Goal: Transaction & Acquisition: Purchase product/service

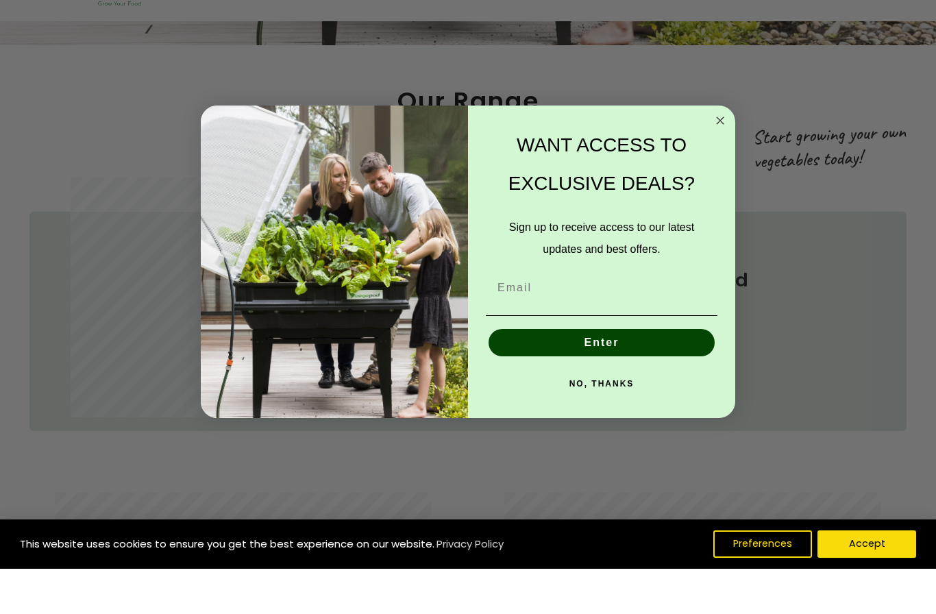
click at [715, 158] on circle "Close dialog" at bounding box center [720, 166] width 16 height 16
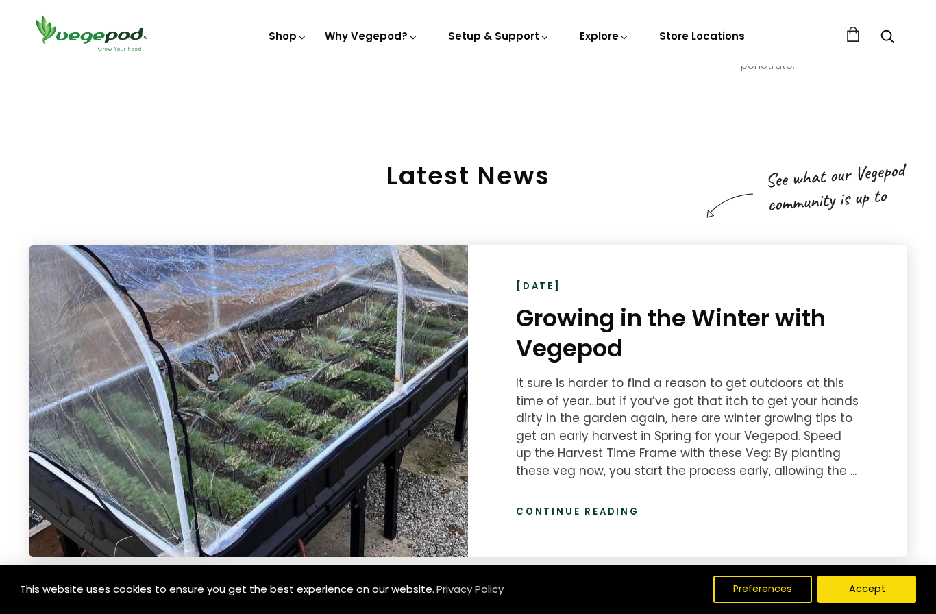
scroll to position [0, 1559]
click at [593, 512] on link "Continue reading" at bounding box center [577, 512] width 123 height 14
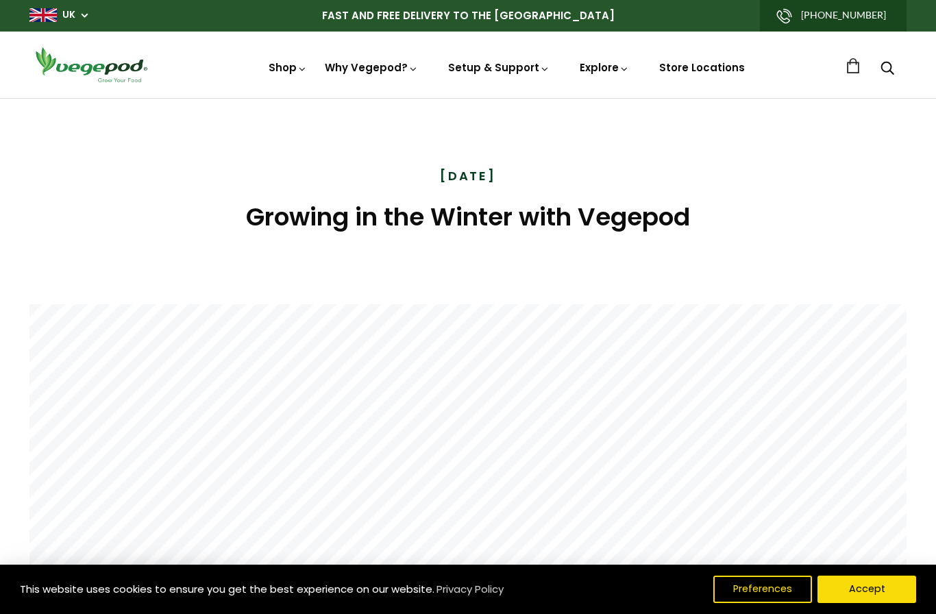
click at [468, 98] on img at bounding box center [468, 98] width 0 height 0
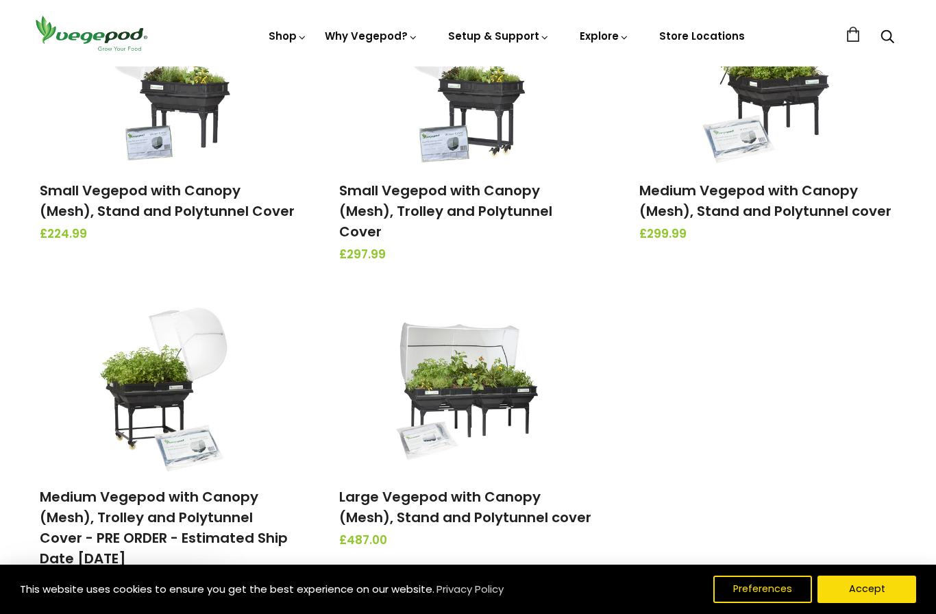
scroll to position [256, 0]
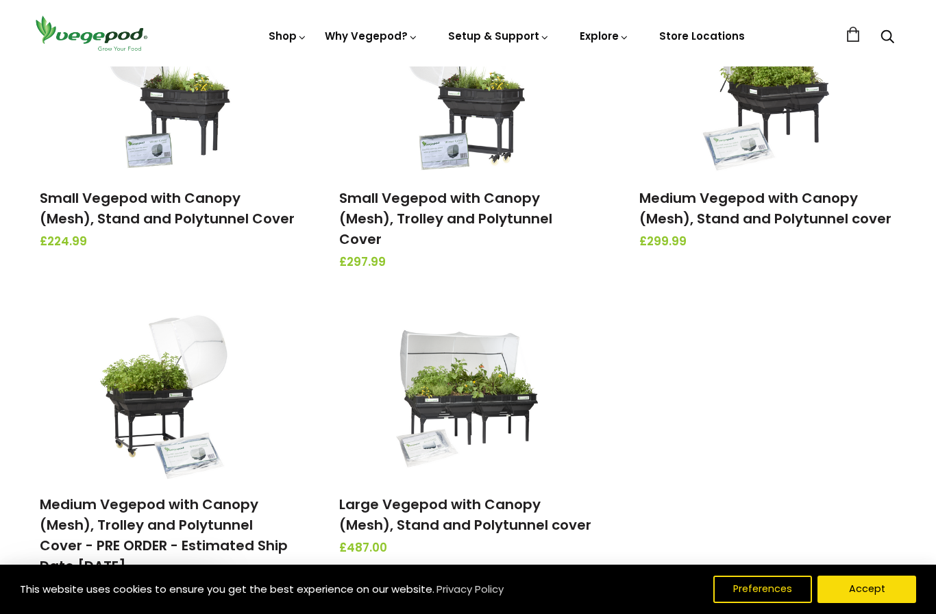
click at [483, 495] on link "Large Vegepod with Canopy (Mesh), Stand and Polytunnel cover" at bounding box center [465, 515] width 252 height 40
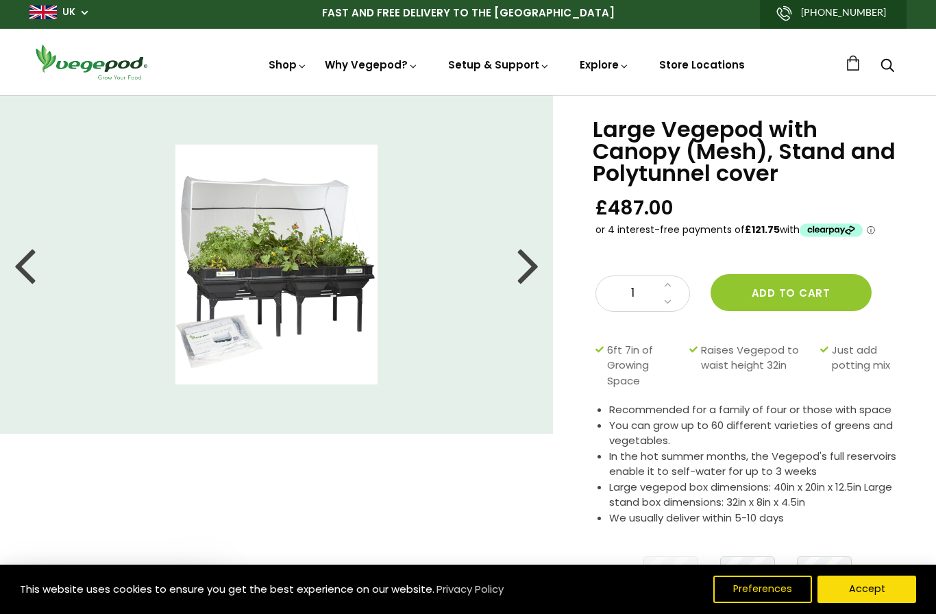
scroll to position [33, 0]
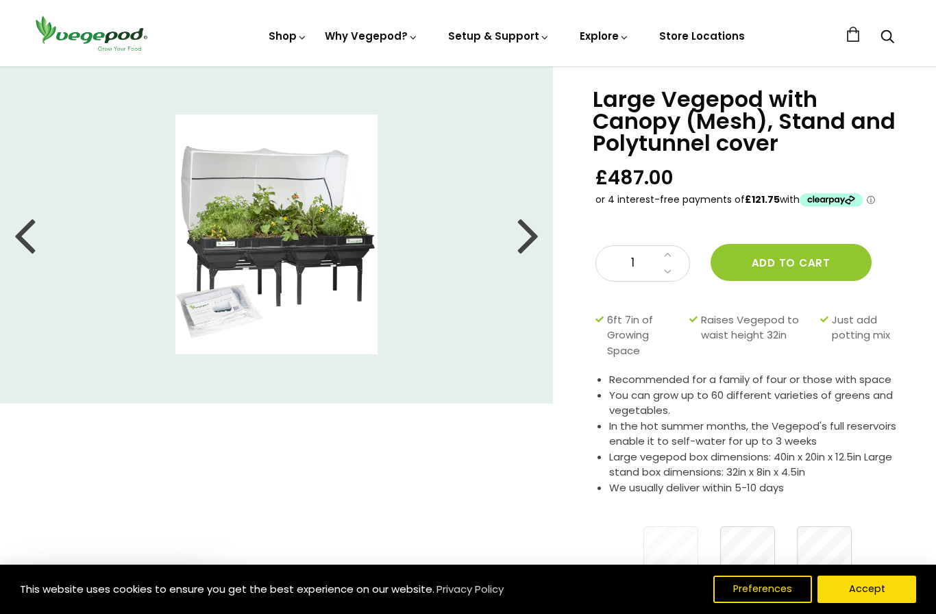
click at [535, 243] on div at bounding box center [528, 234] width 22 height 62
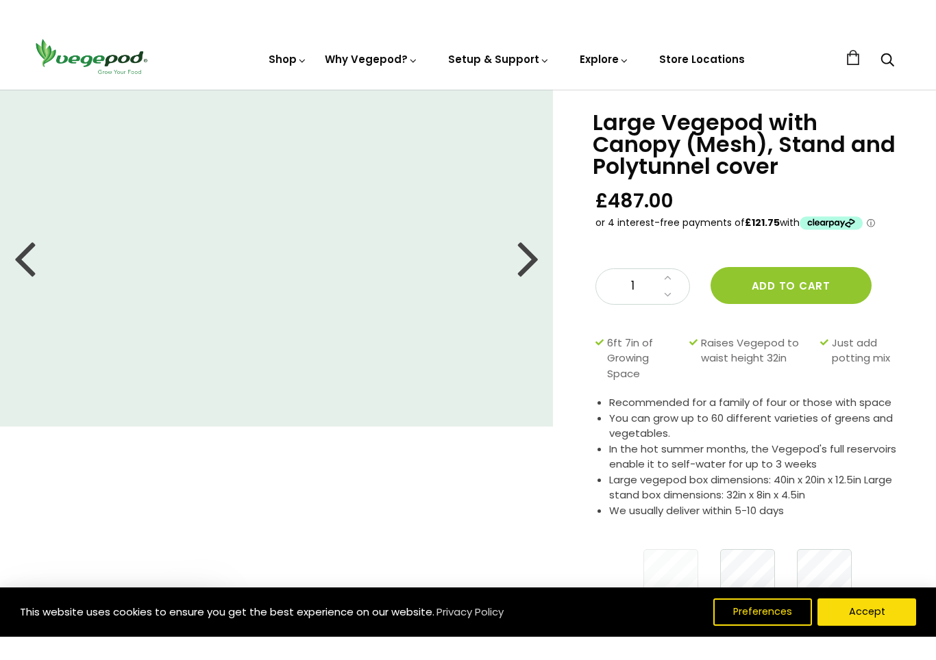
scroll to position [22, 0]
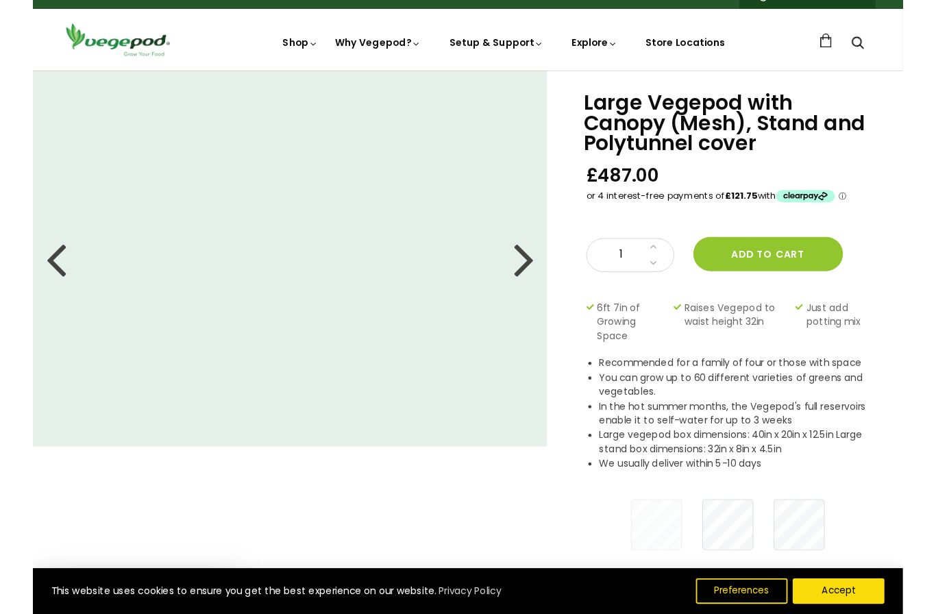
scroll to position [33, 0]
